Goal: Information Seeking & Learning: Learn about a topic

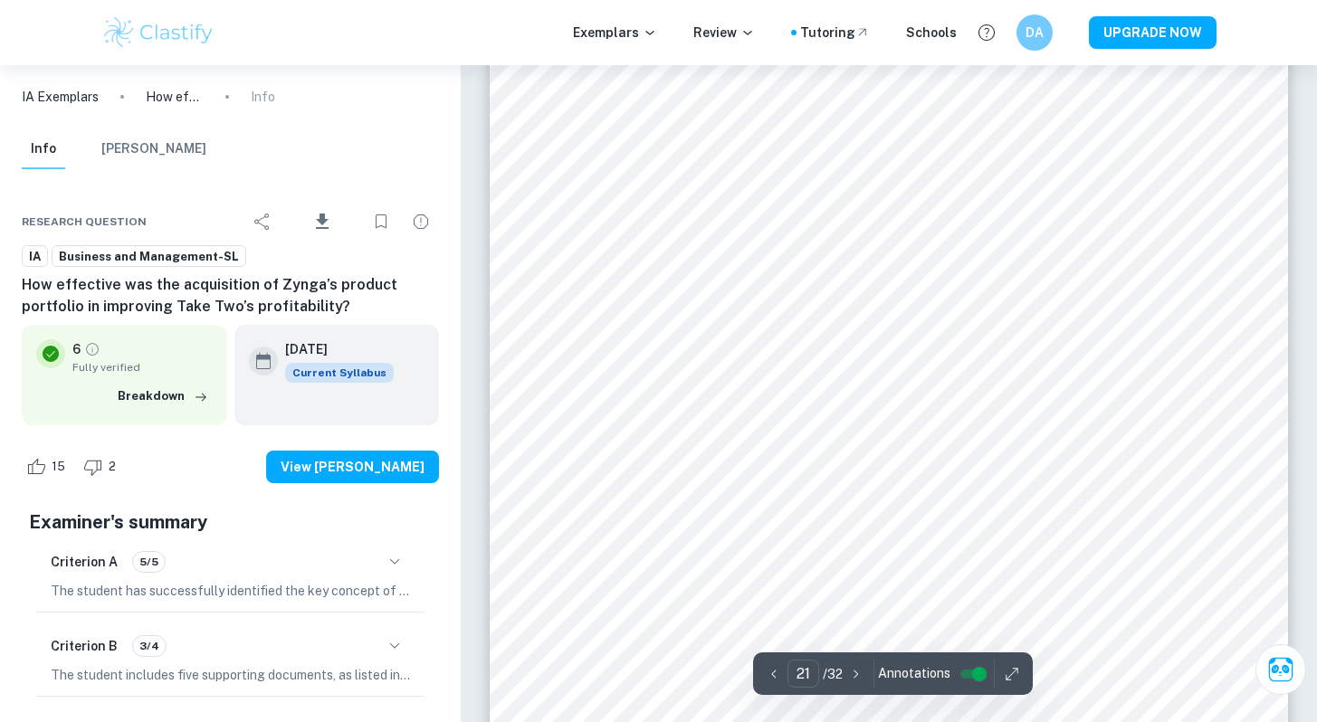
scroll to position [21642, 0]
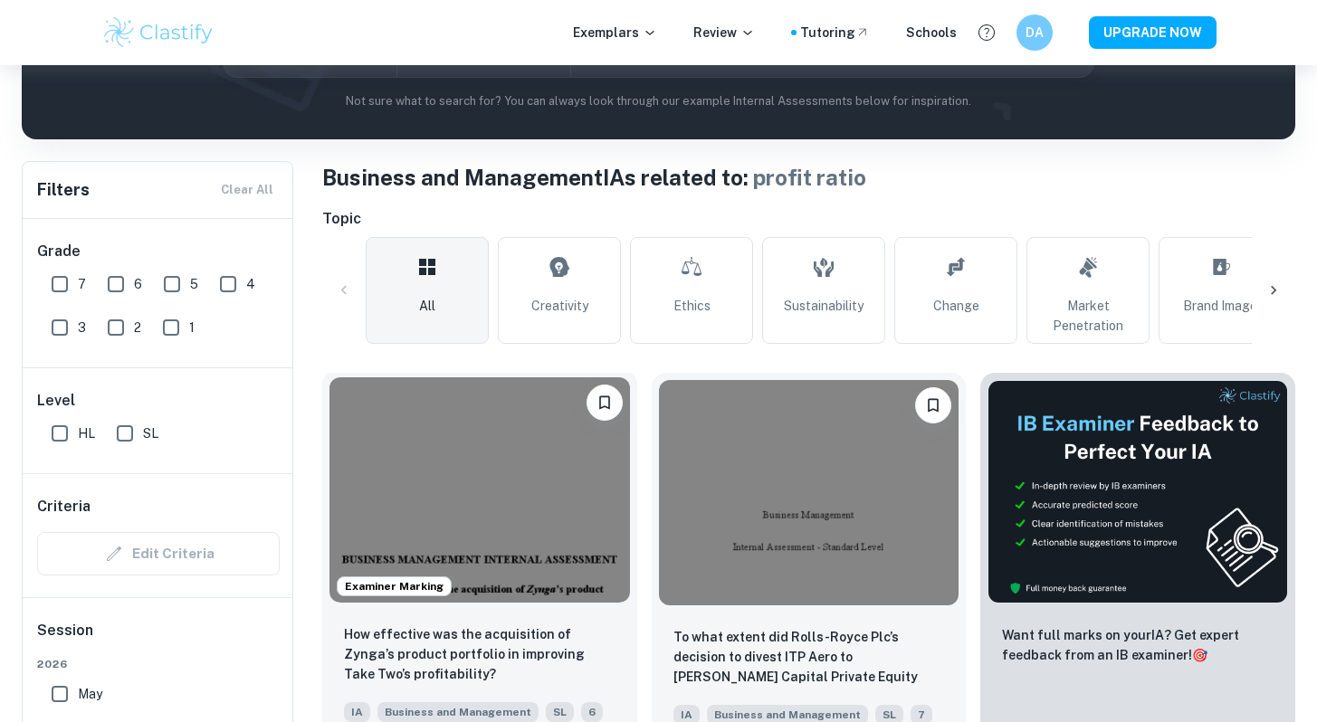
scroll to position [326, 0]
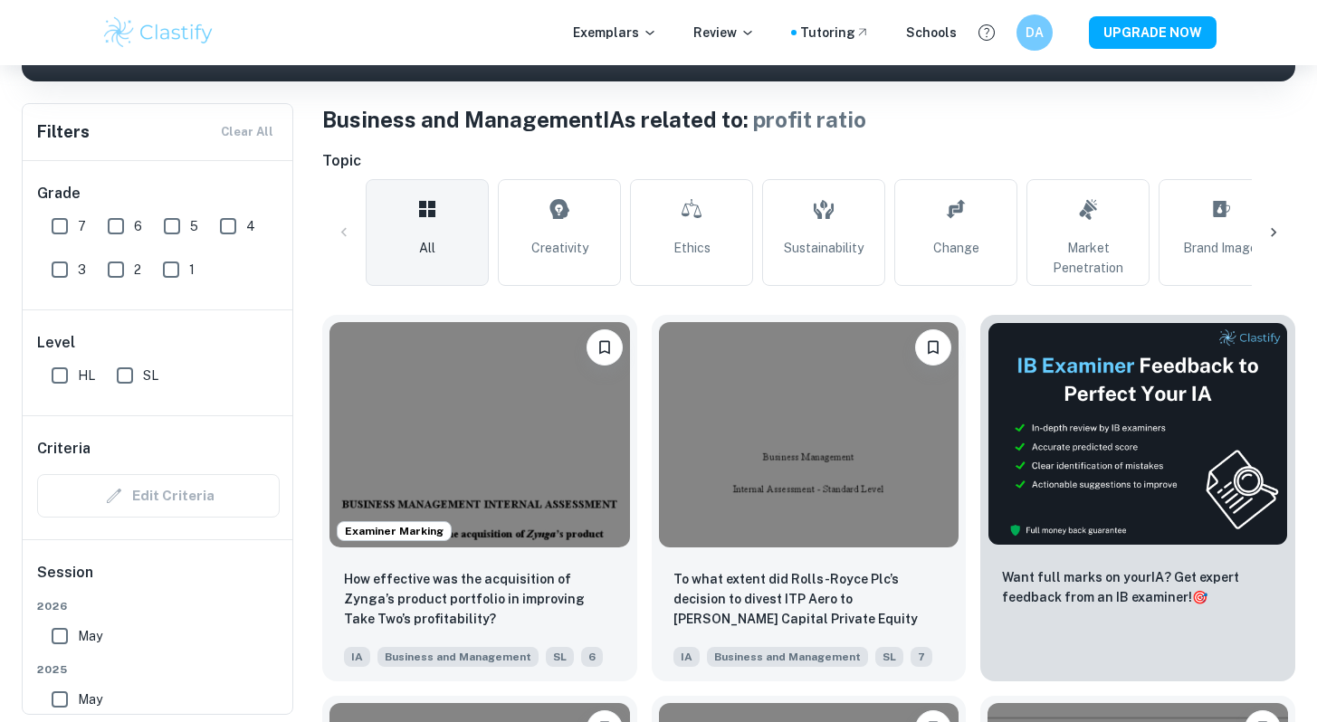
click at [127, 367] on input "SL" at bounding box center [125, 376] width 36 height 36
checkbox input "true"
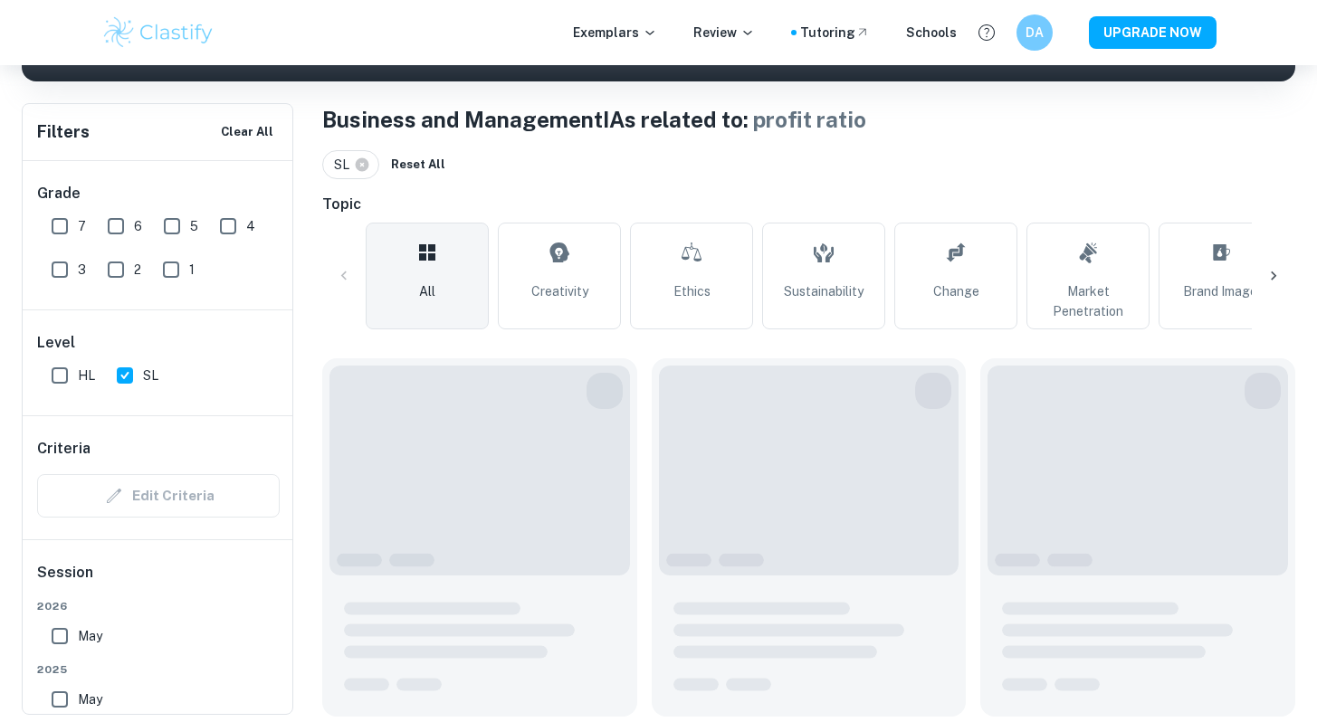
click at [58, 225] on input "7" at bounding box center [60, 226] width 36 height 36
checkbox input "true"
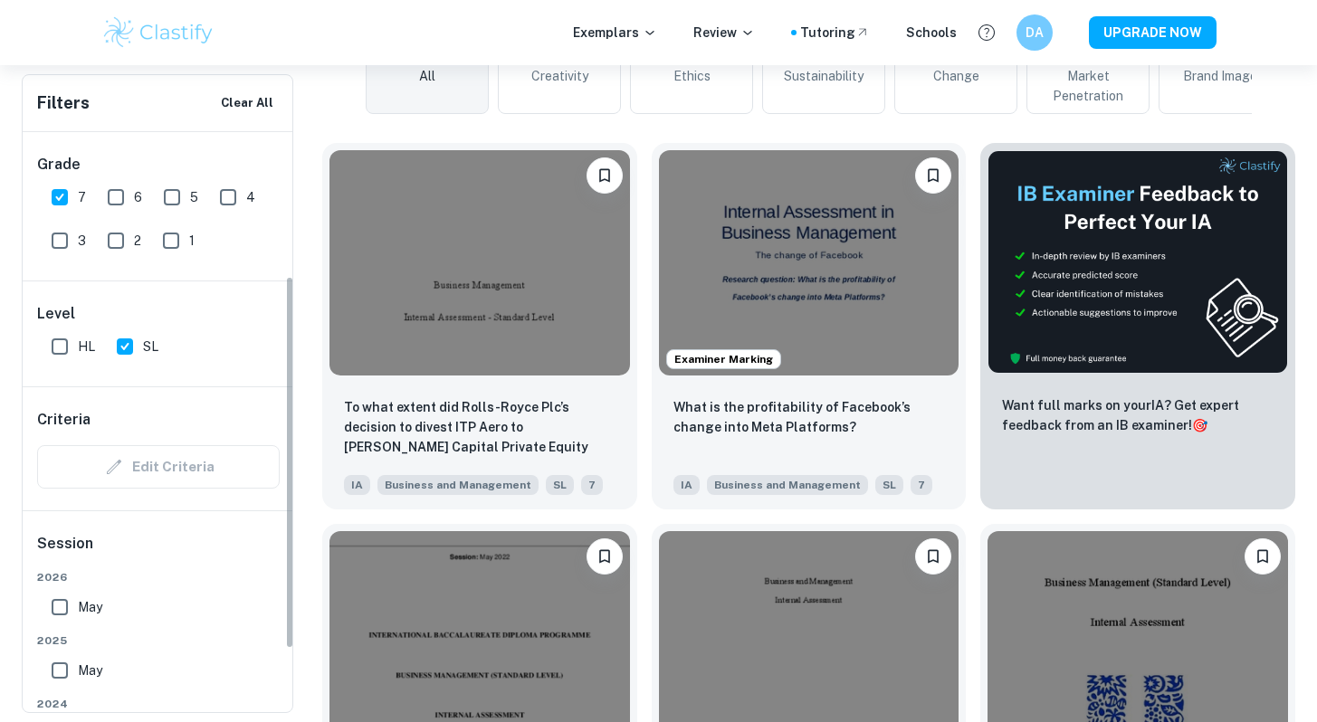
scroll to position [225, 0]
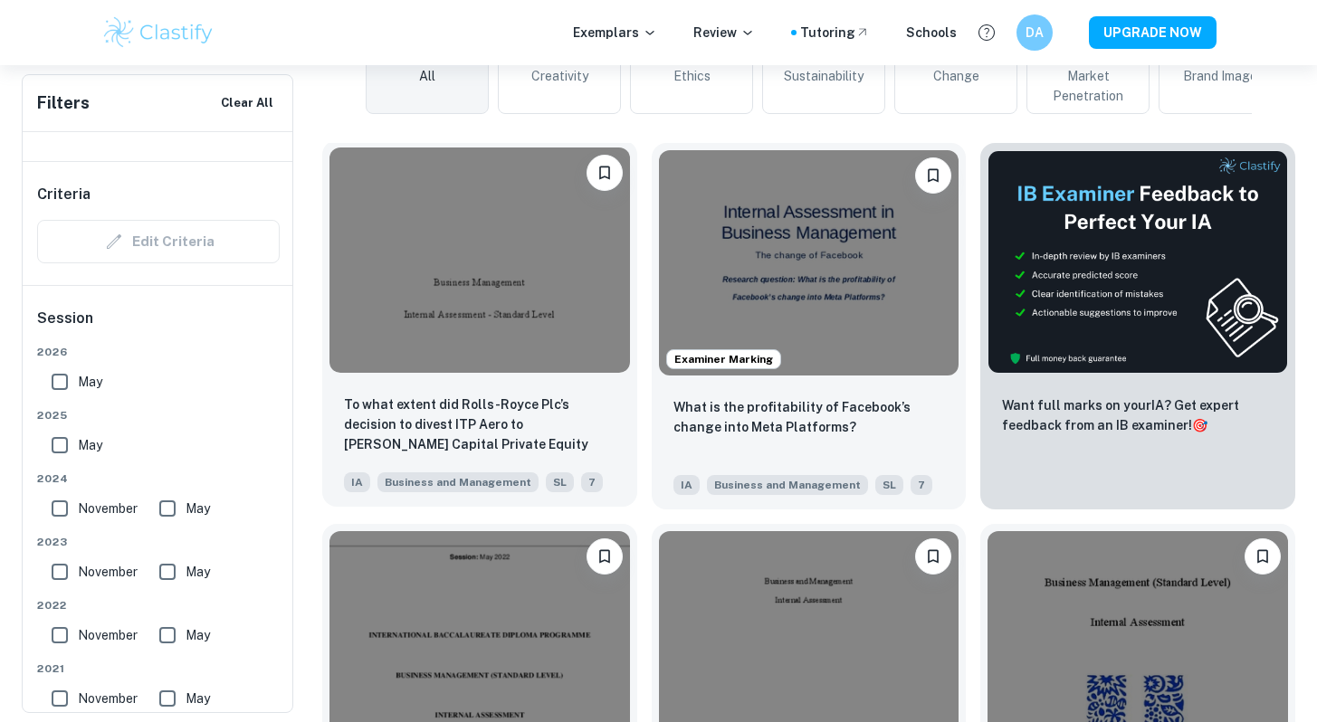
click at [496, 310] on img at bounding box center [480, 260] width 301 height 225
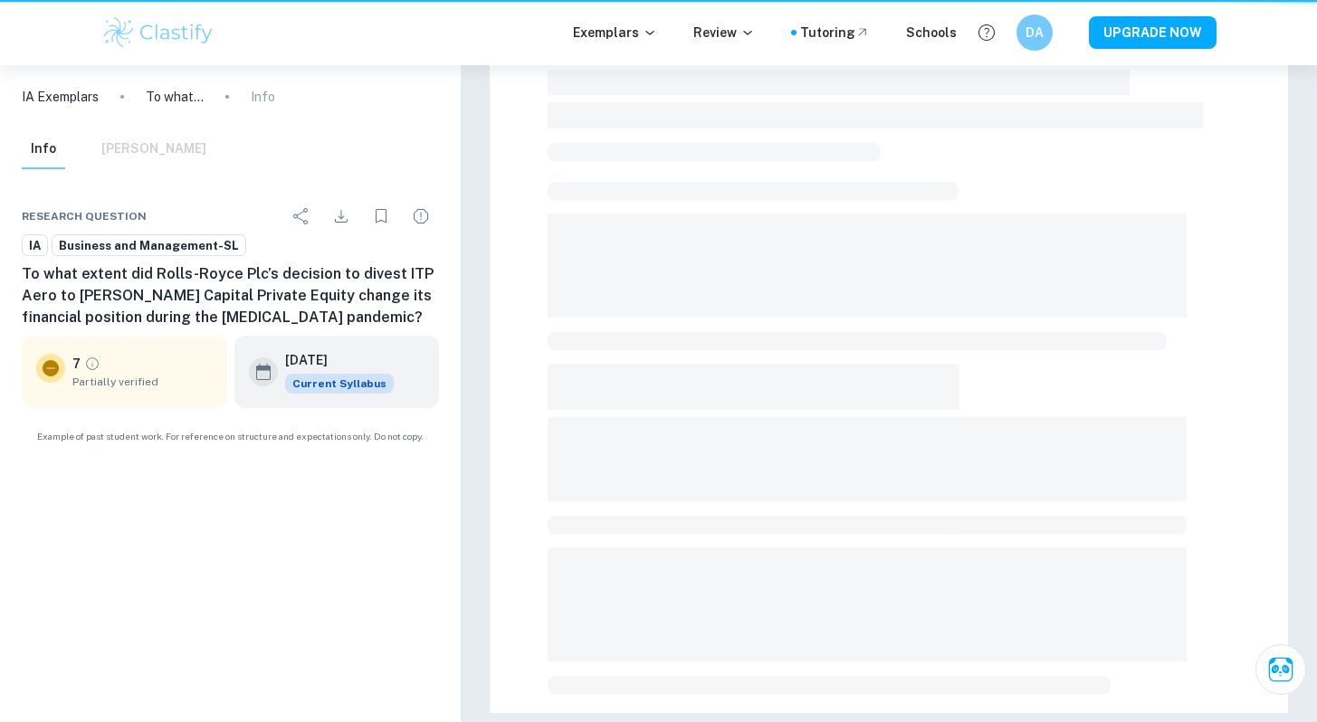
click at [502, 296] on div at bounding box center [889, 149] width 798 height 1130
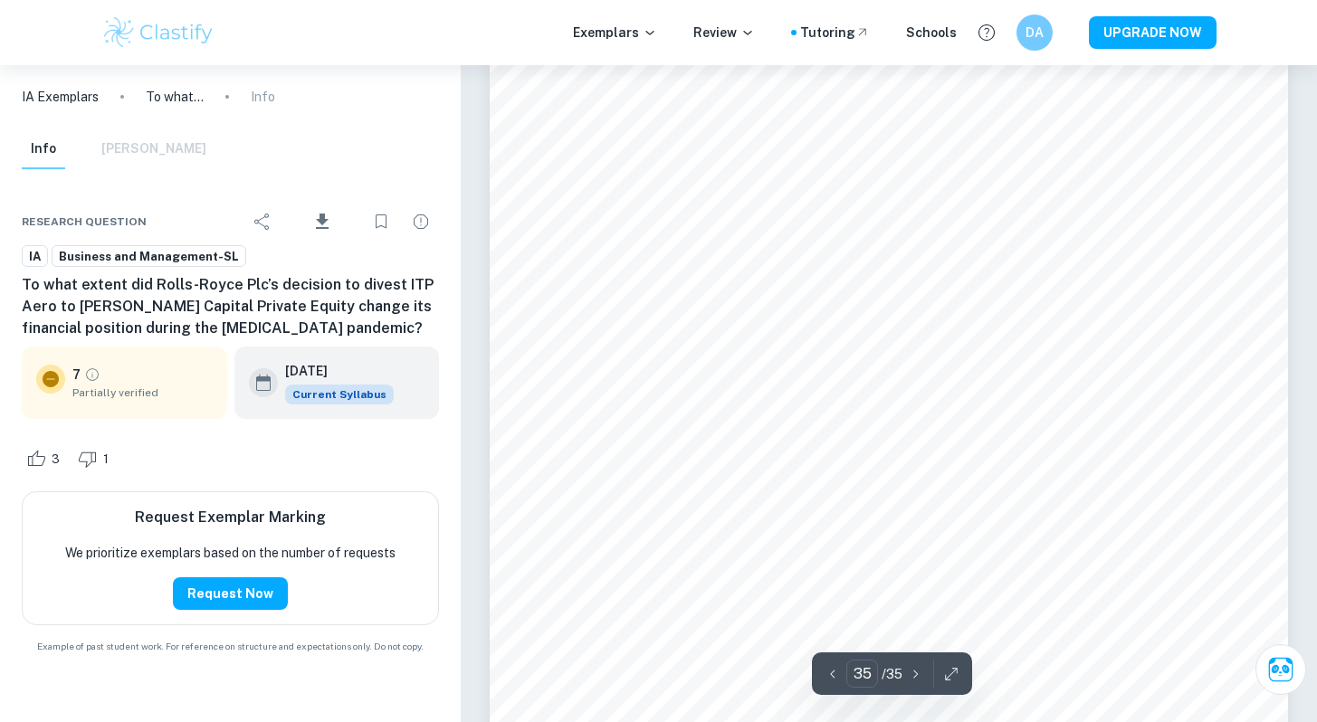
scroll to position [39811, 0]
type input "28"
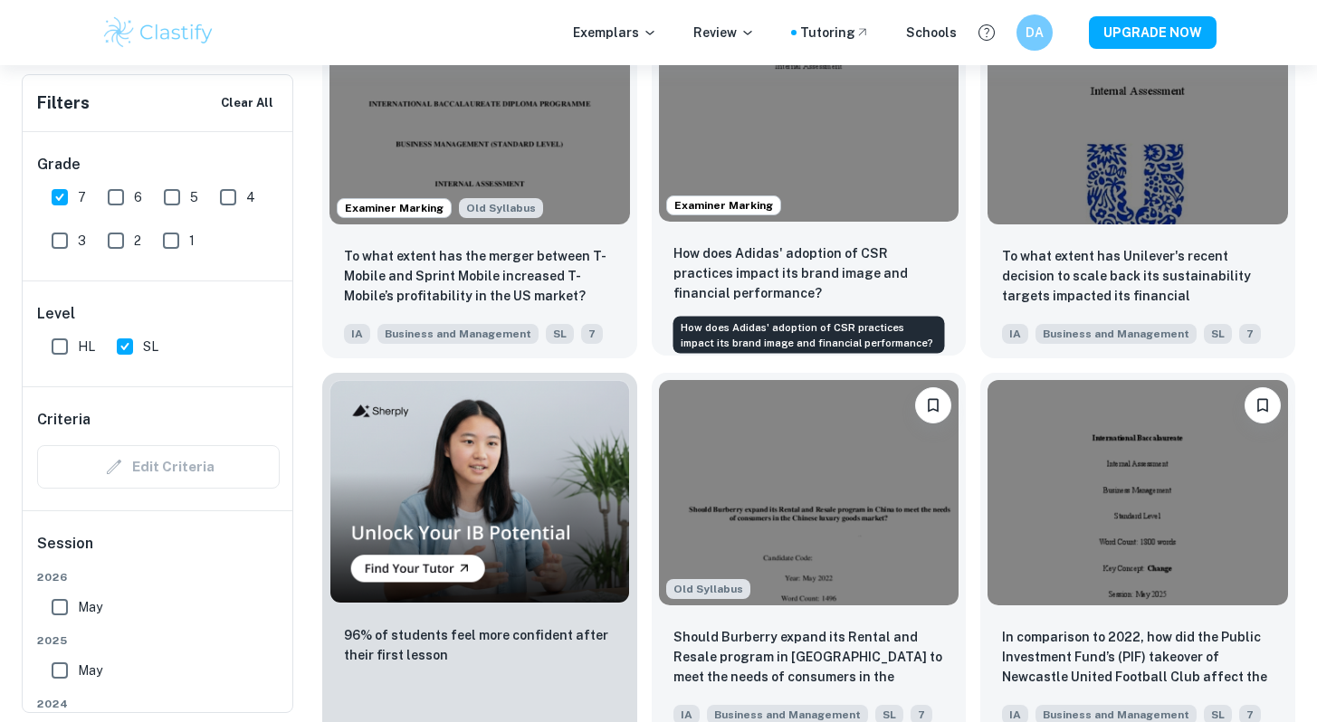
scroll to position [1403, 0]
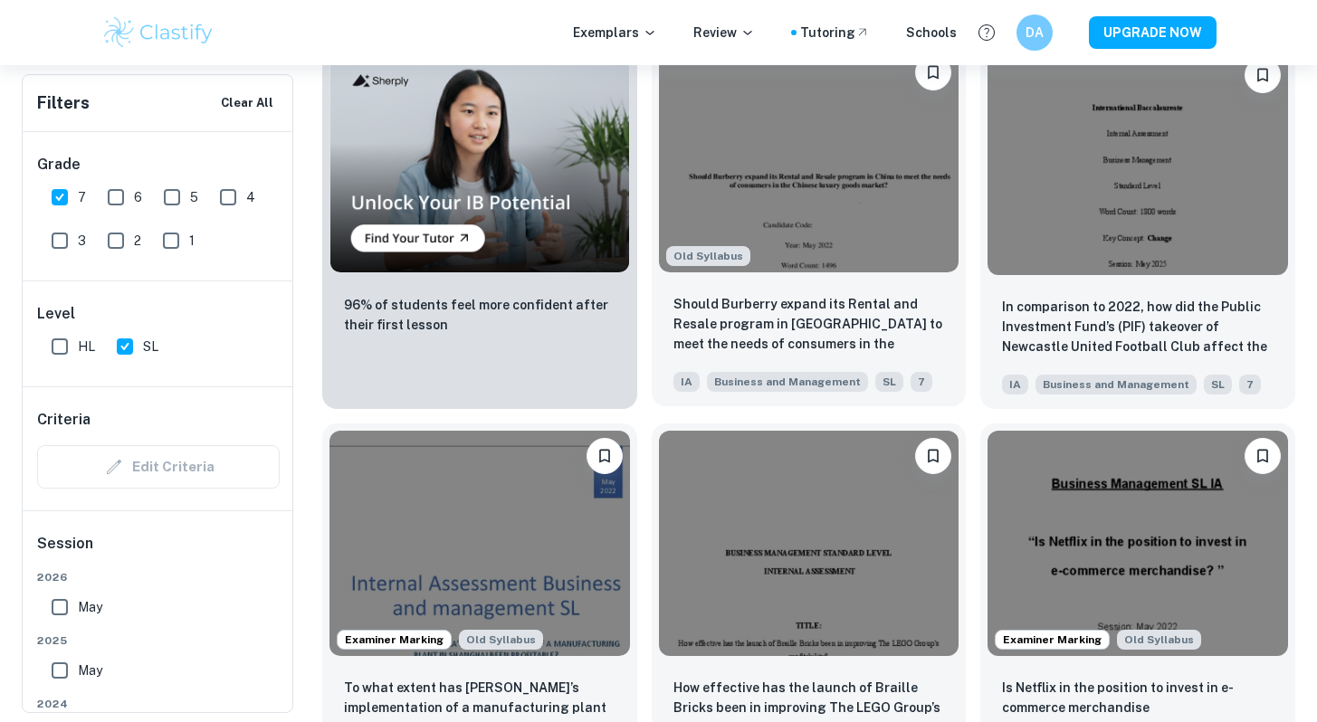
click at [875, 200] on img at bounding box center [809, 159] width 301 height 225
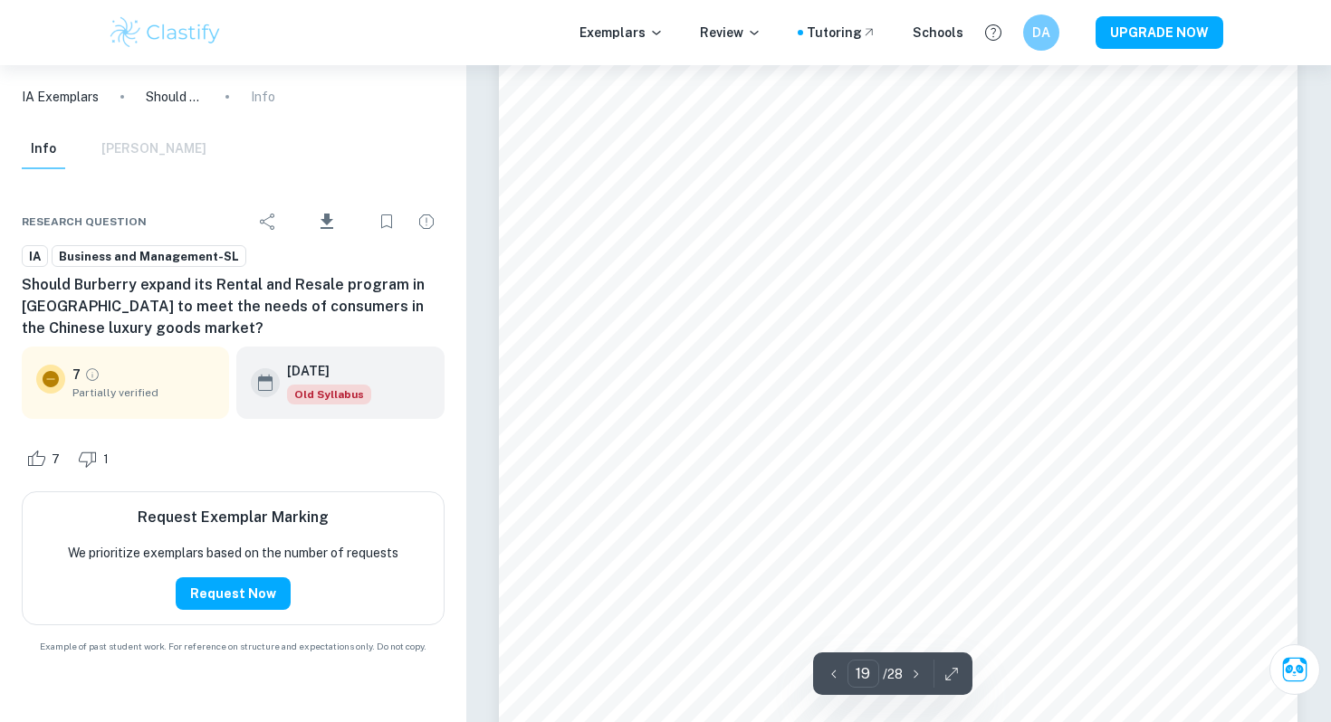
scroll to position [19419, 0]
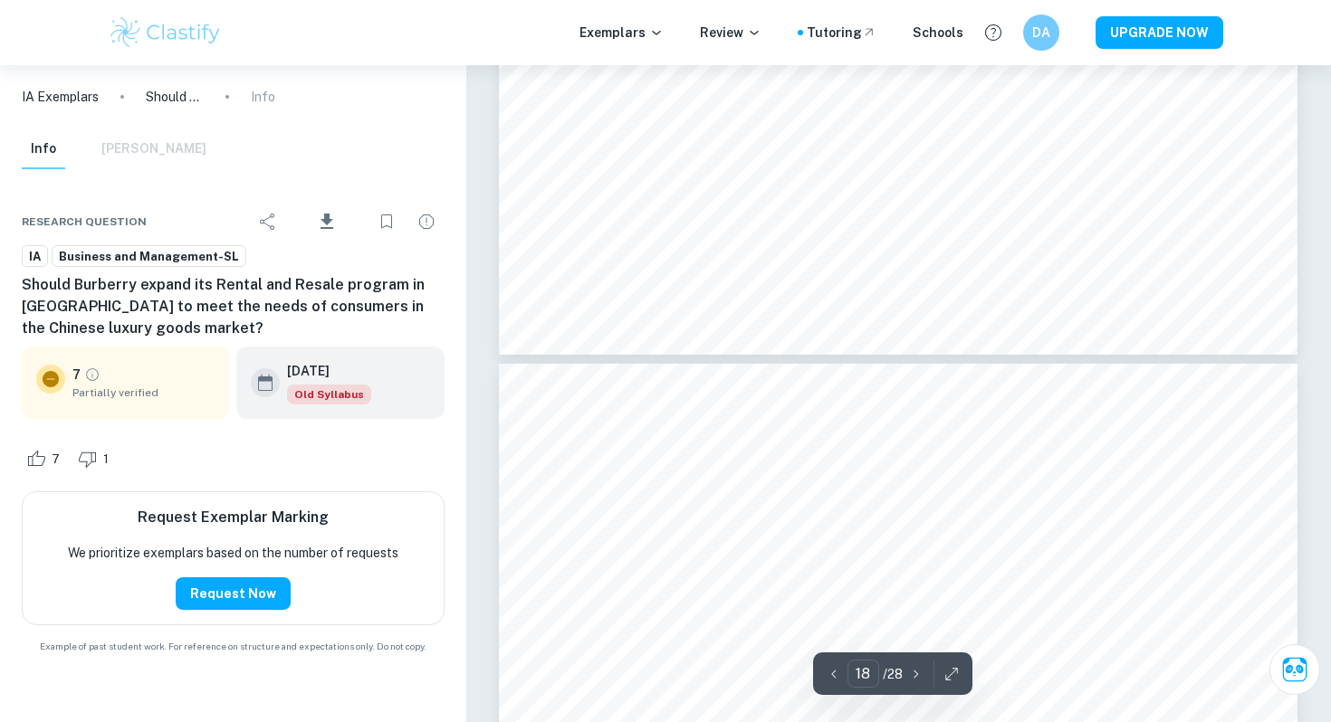
type input "19"
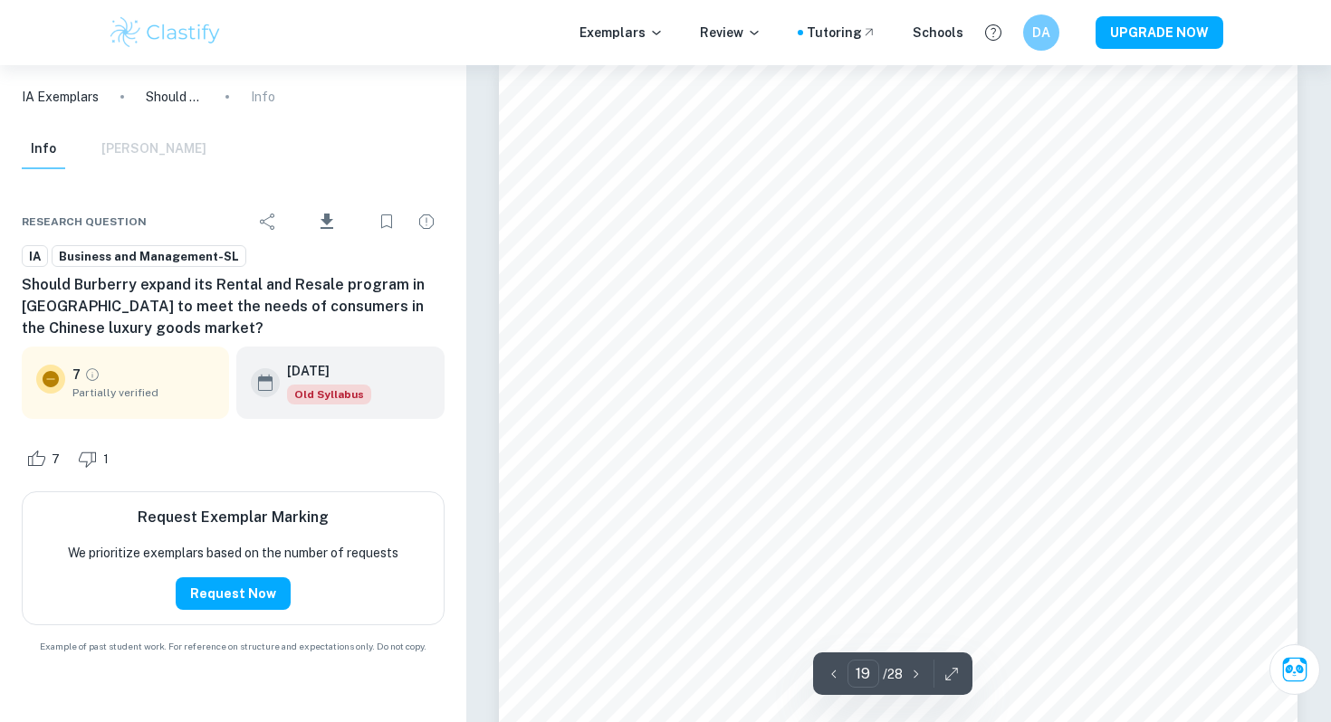
scroll to position [19367, 0]
